Goal: Information Seeking & Learning: Learn about a topic

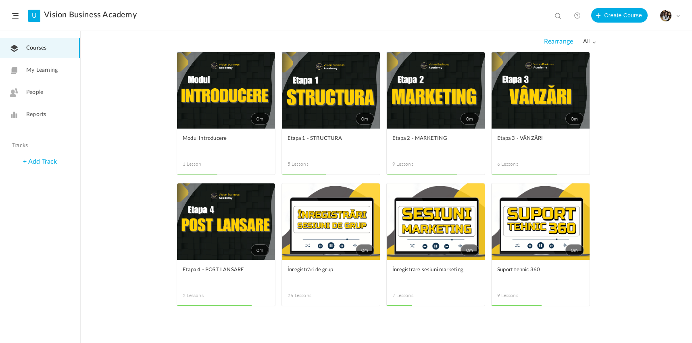
click at [500, 127] on link "0m" at bounding box center [540, 90] width 98 height 77
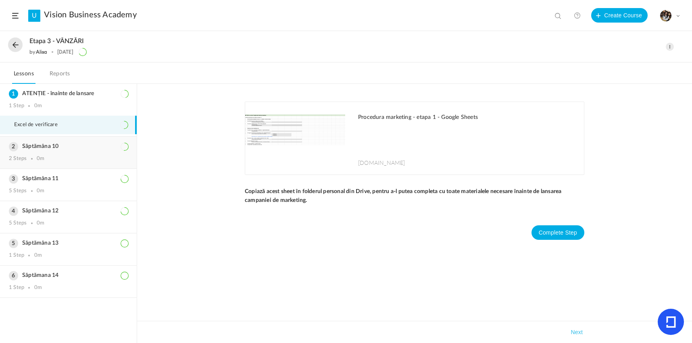
click at [48, 152] on div "Săptămâna 10 2 Steps 0m" at bounding box center [68, 153] width 137 height 32
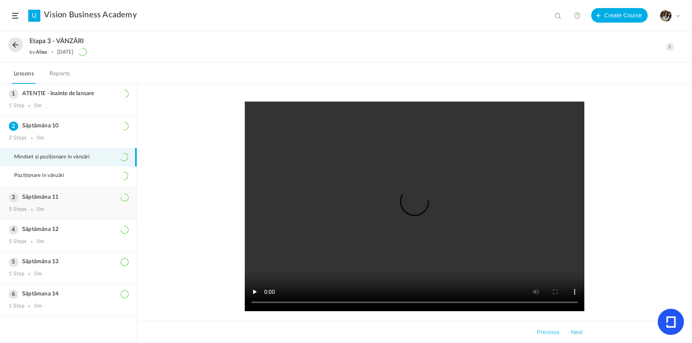
click at [56, 204] on div "Săptămâna 11 5 Steps 0m" at bounding box center [68, 203] width 137 height 32
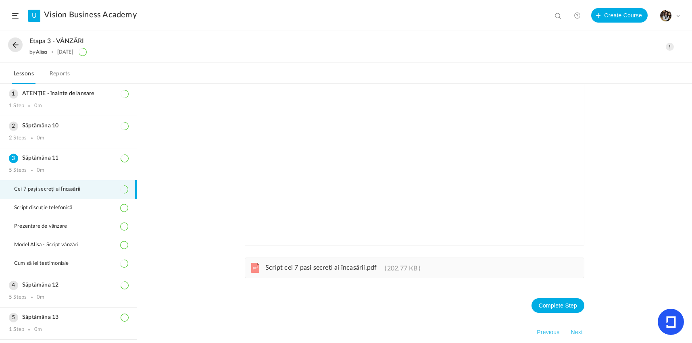
scroll to position [67, 0]
click at [310, 268] on span "Script cei 7 pasi secreți ai încasării.pdf" at bounding box center [320, 267] width 111 height 6
click at [62, 208] on span "Script discuție telefonică" at bounding box center [48, 208] width 68 height 6
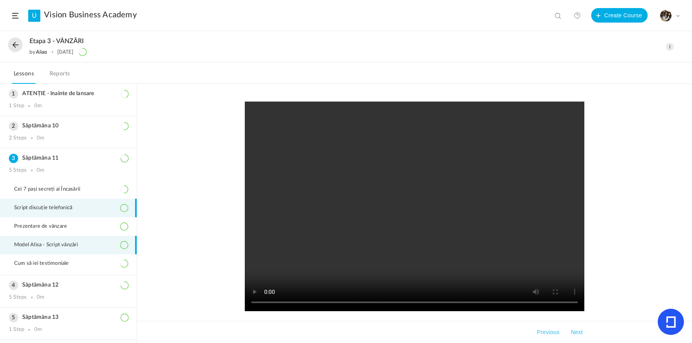
click at [74, 252] on li "Model Alisa - Script vânzări" at bounding box center [68, 245] width 137 height 19
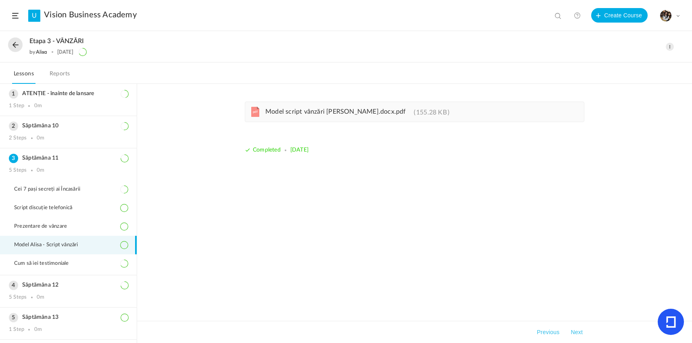
click at [304, 117] on div "pdf Model script vânzări Alisa.docx.pdf 155.28 KB" at bounding box center [414, 112] width 339 height 21
